Goal: Task Accomplishment & Management: Manage account settings

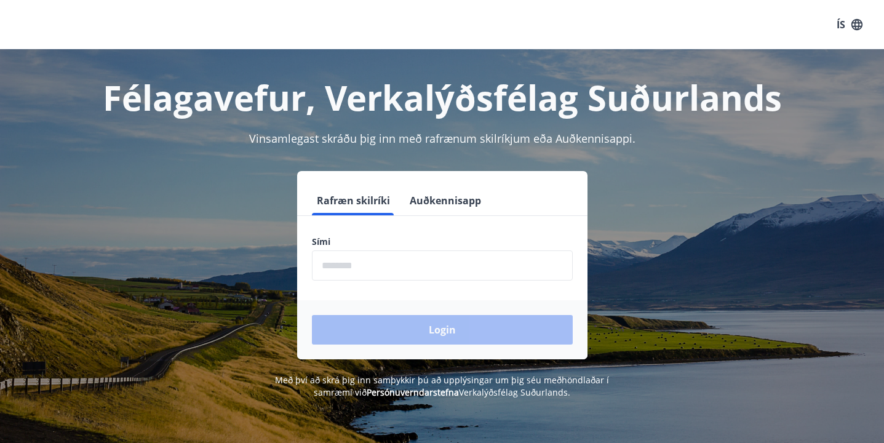
click at [440, 202] on button "Auðkennisapp" at bounding box center [445, 201] width 81 height 30
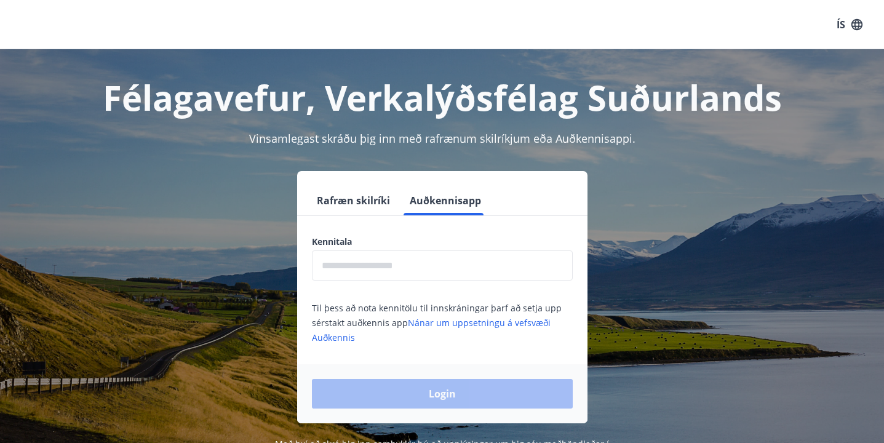
click at [395, 269] on input "text" at bounding box center [442, 265] width 261 height 30
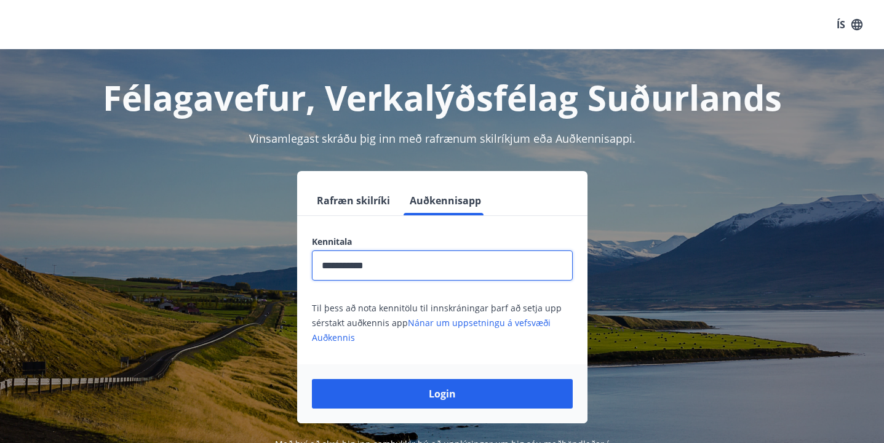
type input "**********"
click at [442, 394] on button "Login" at bounding box center [442, 394] width 261 height 30
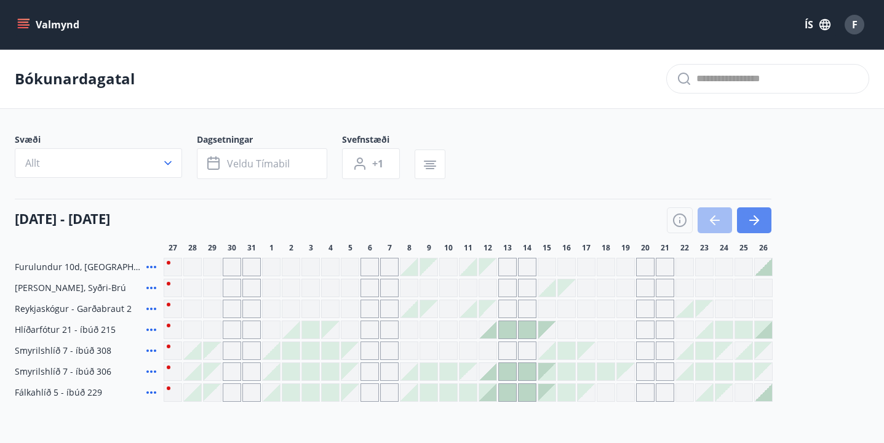
click at [755, 226] on icon "button" at bounding box center [754, 220] width 15 height 15
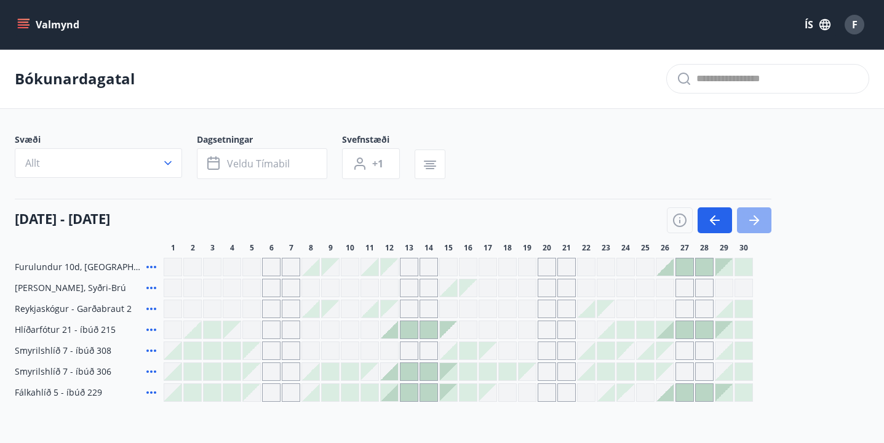
click at [754, 218] on icon "button" at bounding box center [754, 220] width 15 height 15
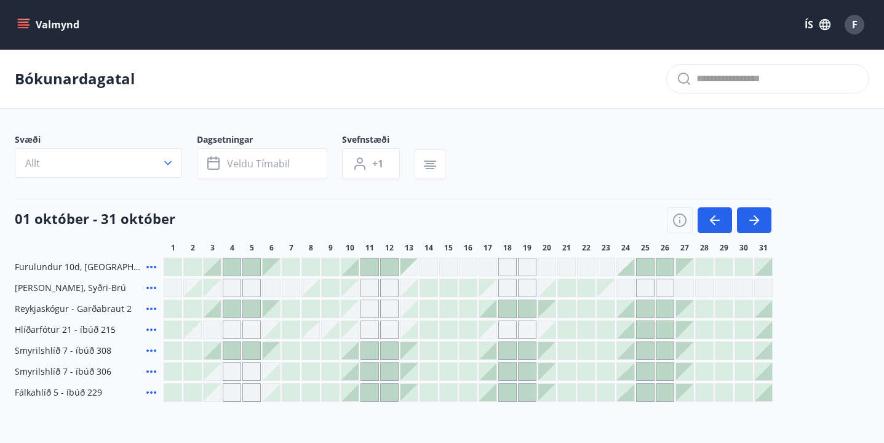
click at [311, 293] on div at bounding box center [310, 287] width 17 height 17
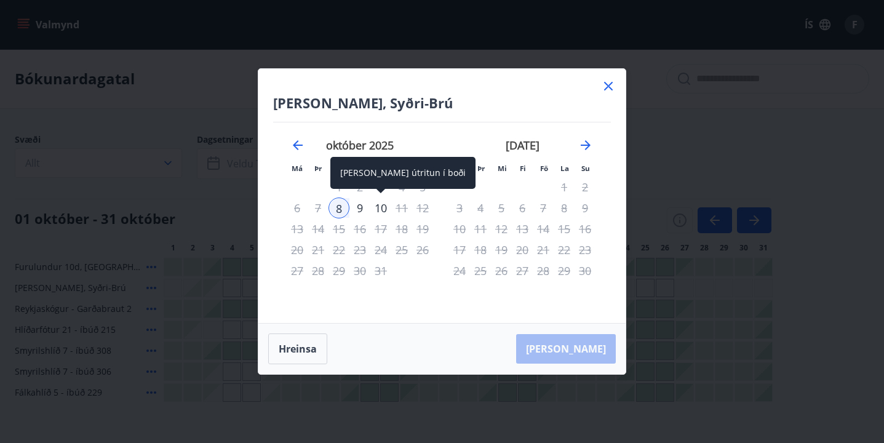
click at [379, 212] on div "10" at bounding box center [380, 207] width 21 height 21
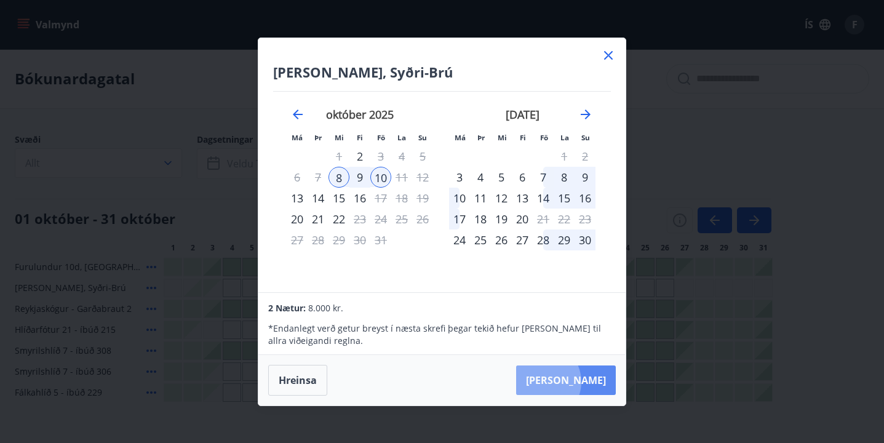
click at [580, 381] on button "Taka Frá" at bounding box center [566, 380] width 100 height 30
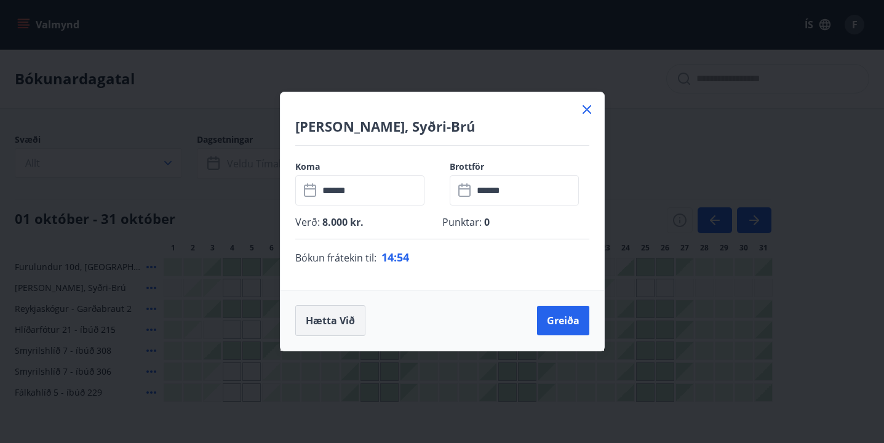
click at [324, 328] on button "Hætta við" at bounding box center [330, 320] width 70 height 31
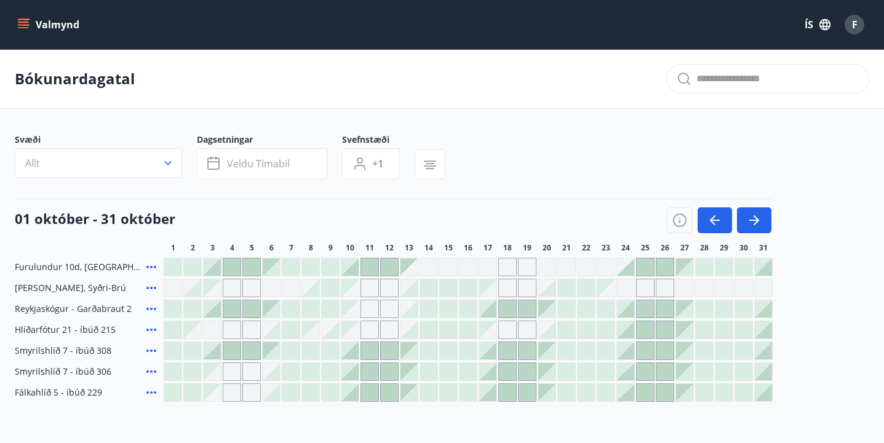
click at [197, 287] on div at bounding box center [192, 287] width 17 height 17
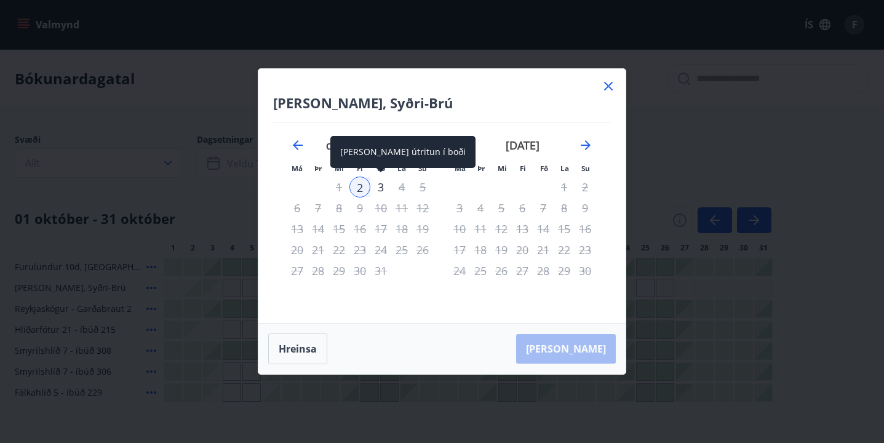
click at [383, 188] on div "3" at bounding box center [380, 187] width 21 height 21
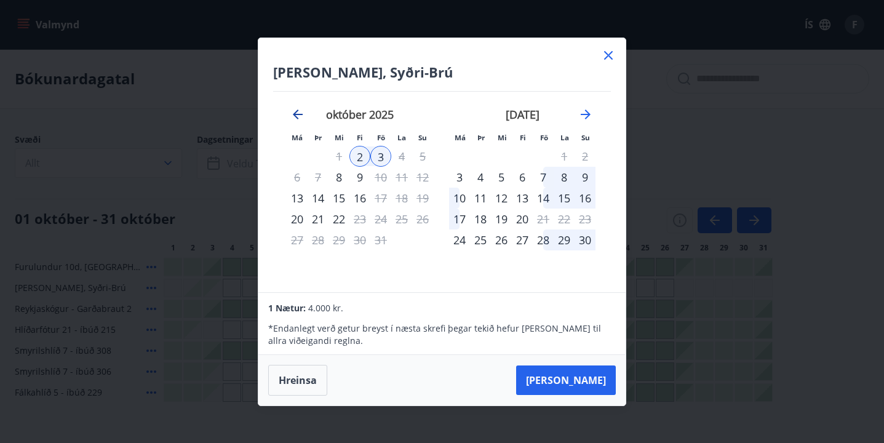
click at [296, 118] on icon "Move backward to switch to the previous month." at bounding box center [297, 114] width 15 height 15
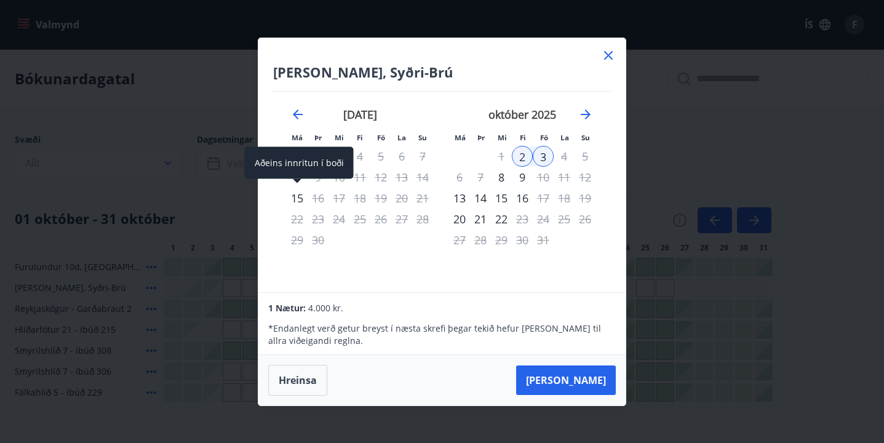
click at [294, 202] on div "15" at bounding box center [297, 198] width 21 height 21
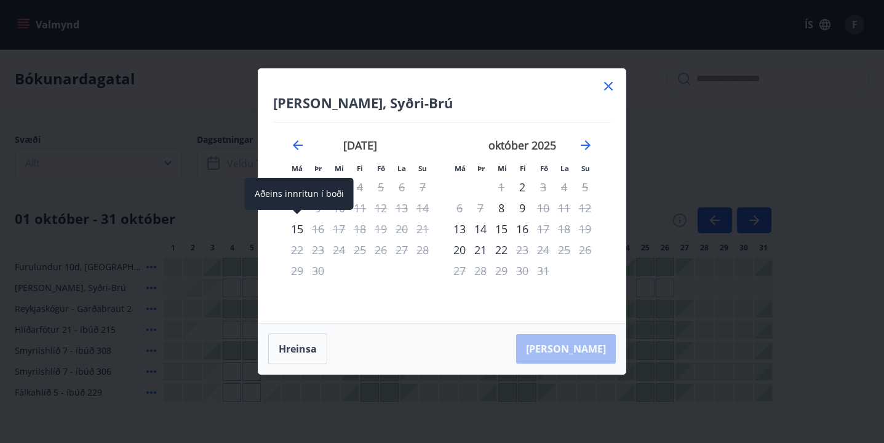
click at [300, 229] on div "15" at bounding box center [297, 228] width 21 height 21
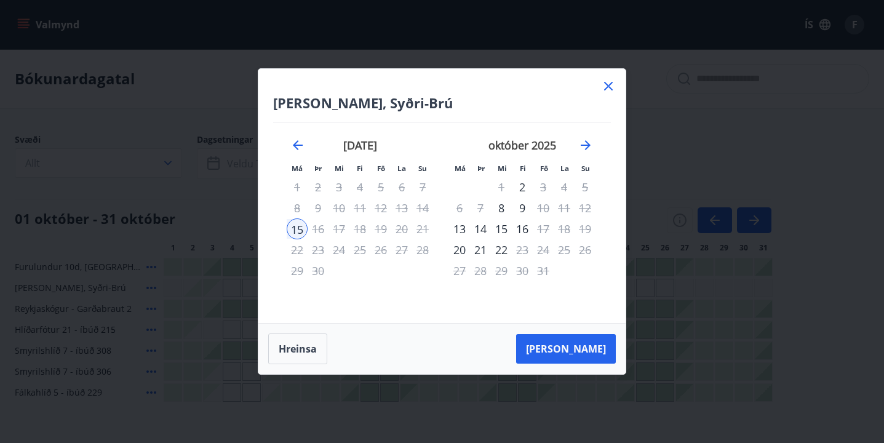
click at [608, 87] on icon at bounding box center [608, 86] width 15 height 15
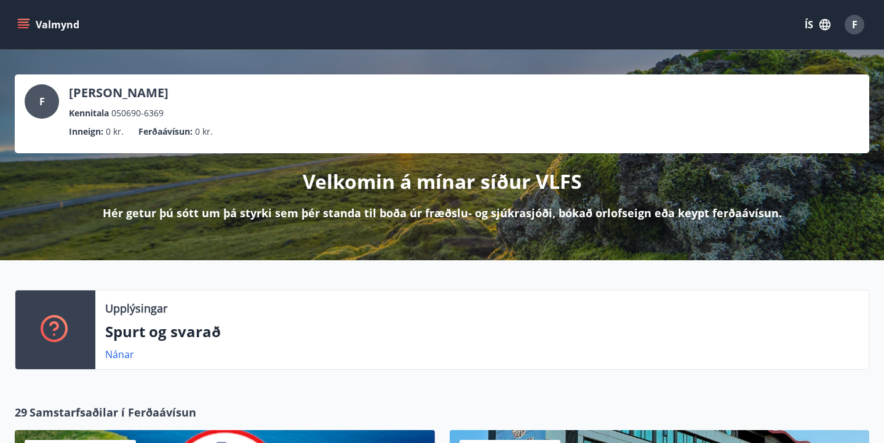
click at [812, 25] on button "ÍS" at bounding box center [817, 25] width 39 height 22
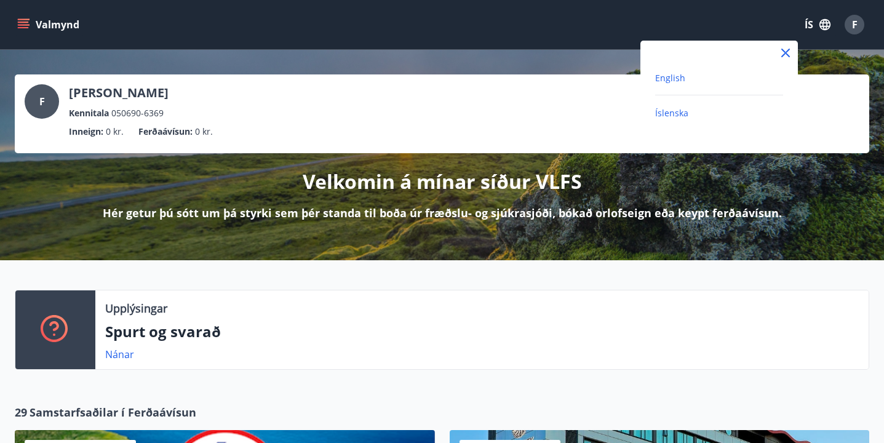
click at [656, 81] on span "English" at bounding box center [670, 78] width 30 height 12
